Goal: Task Accomplishment & Management: Manage account settings

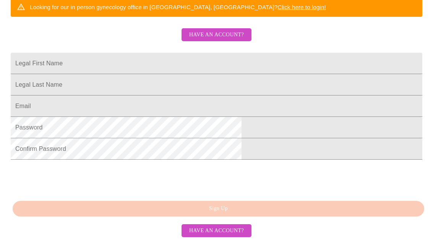
click at [226, 31] on span "Have an account?" at bounding box center [216, 35] width 55 height 10
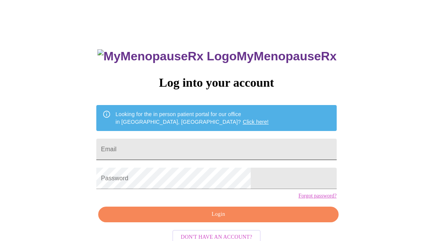
click at [225, 149] on input "Email" at bounding box center [216, 149] width 240 height 21
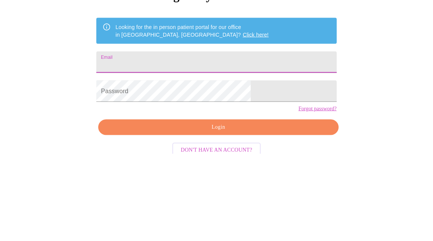
type input "Melanie70@me.com"
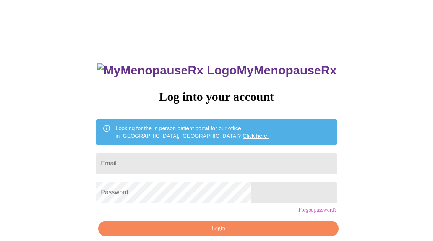
scroll to position [104, 0]
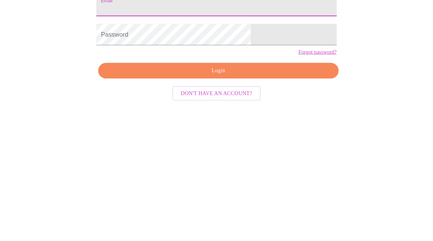
type input "Melanie70@me.com"
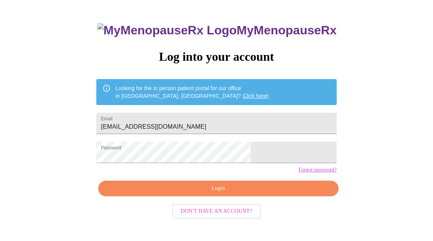
click at [220, 194] on span "Login" at bounding box center [218, 189] width 222 height 10
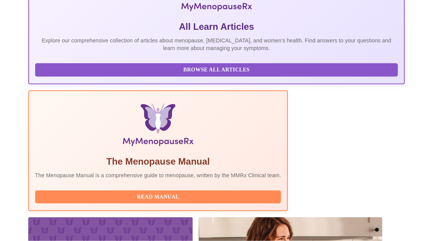
scroll to position [215, 0]
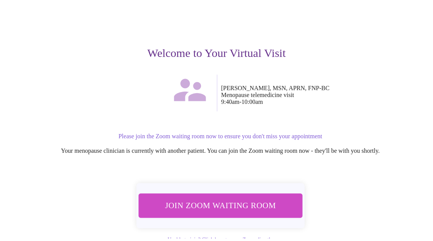
scroll to position [44, 0]
